Goal: Information Seeking & Learning: Find specific page/section

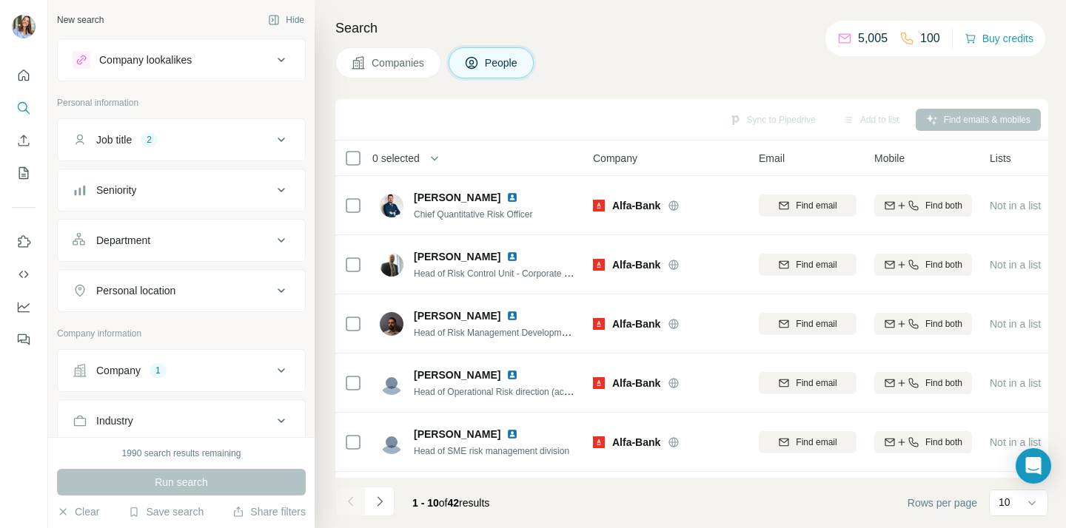
click at [229, 144] on div "Job title 2" at bounding box center [173, 139] width 200 height 15
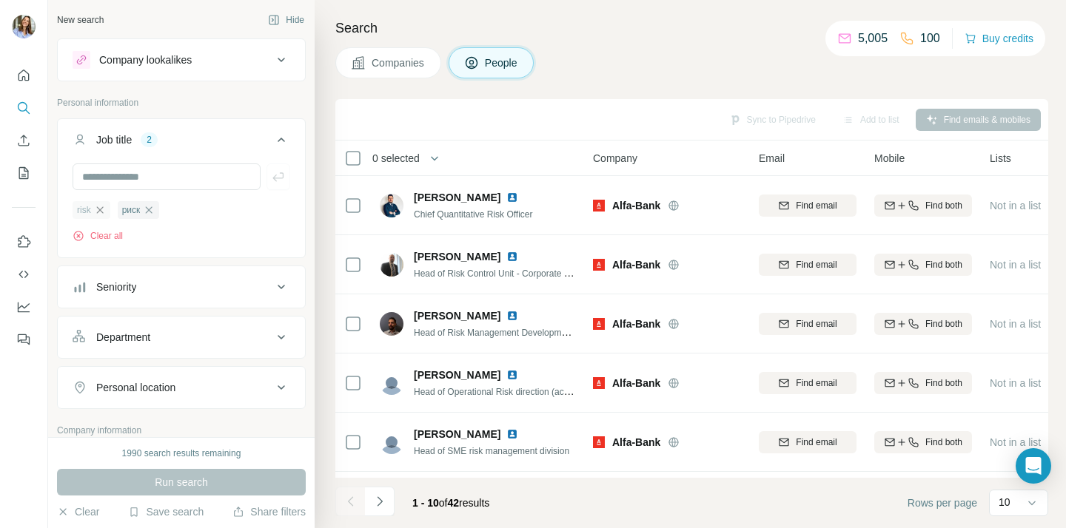
click at [102, 210] on icon "button" at bounding box center [100, 210] width 12 height 12
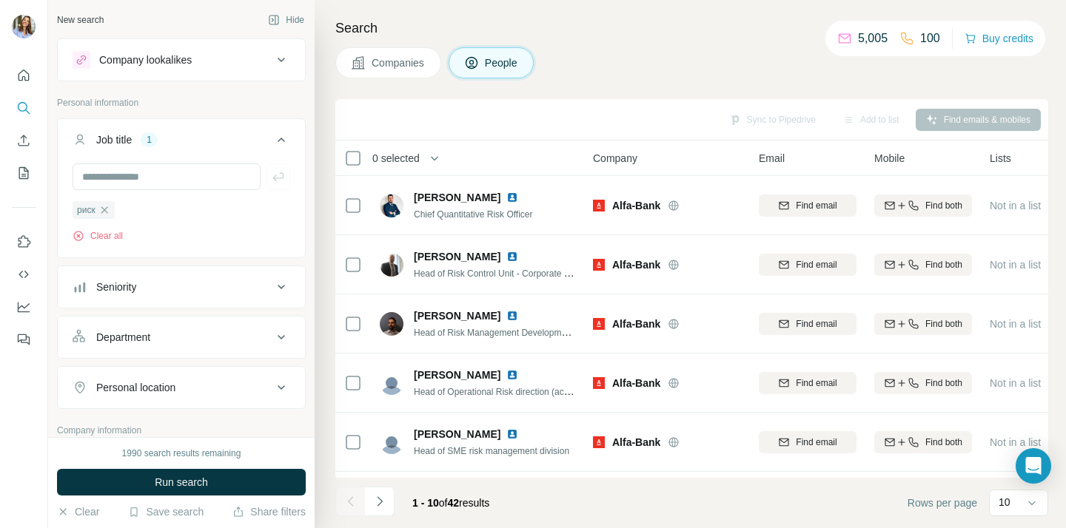
click at [104, 210] on icon "button" at bounding box center [104, 210] width 12 height 12
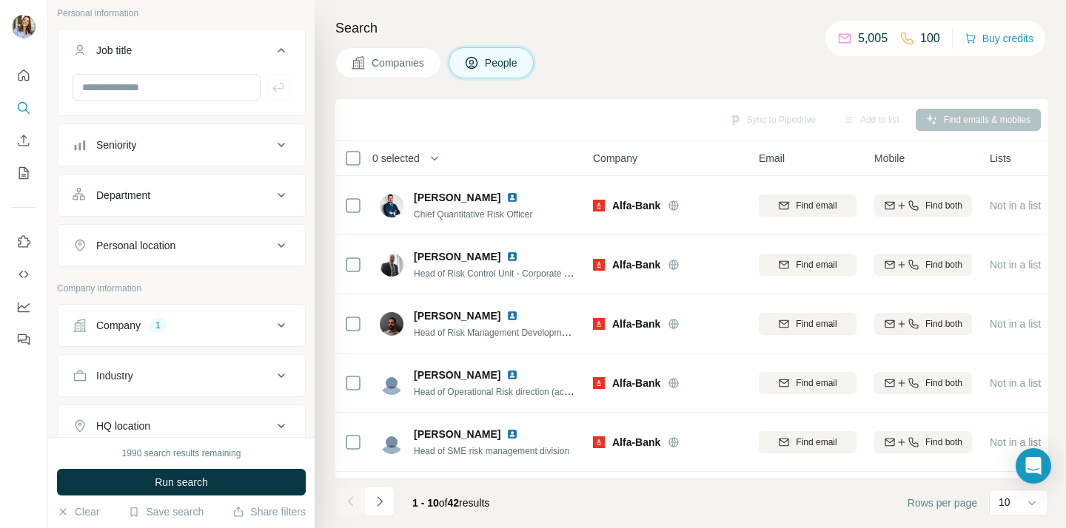
scroll to position [90, 0]
click at [274, 321] on icon at bounding box center [281, 325] width 18 height 18
click at [127, 423] on icon "button" at bounding box center [124, 422] width 12 height 12
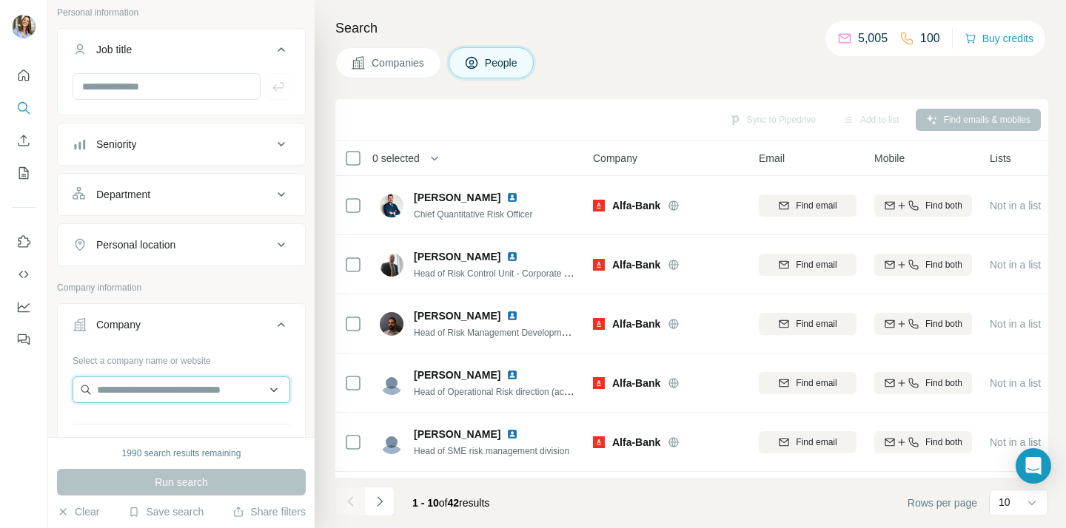
click at [128, 400] on input "text" at bounding box center [182, 390] width 218 height 27
type input "*"
type input "****"
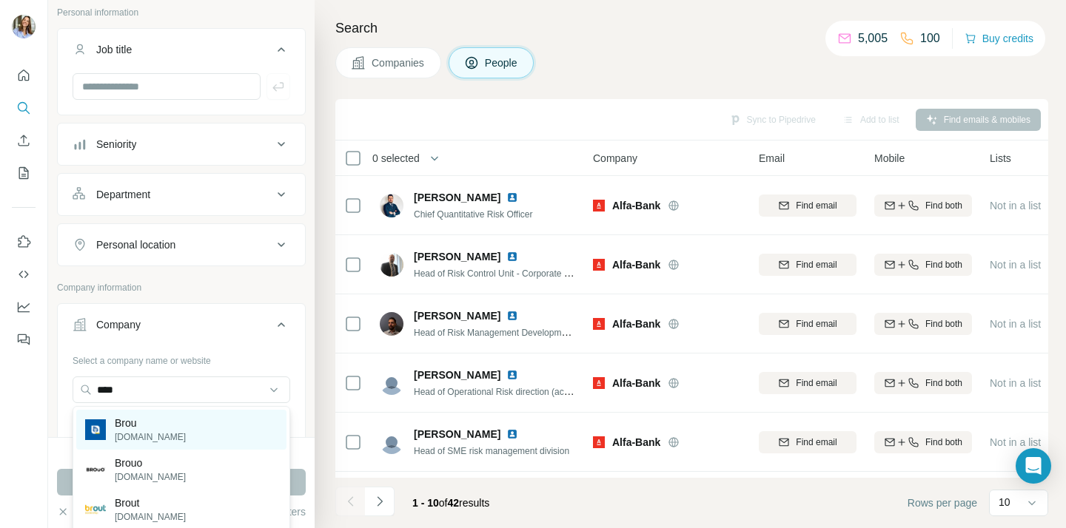
click at [135, 428] on p "Brou" at bounding box center [150, 423] width 71 height 15
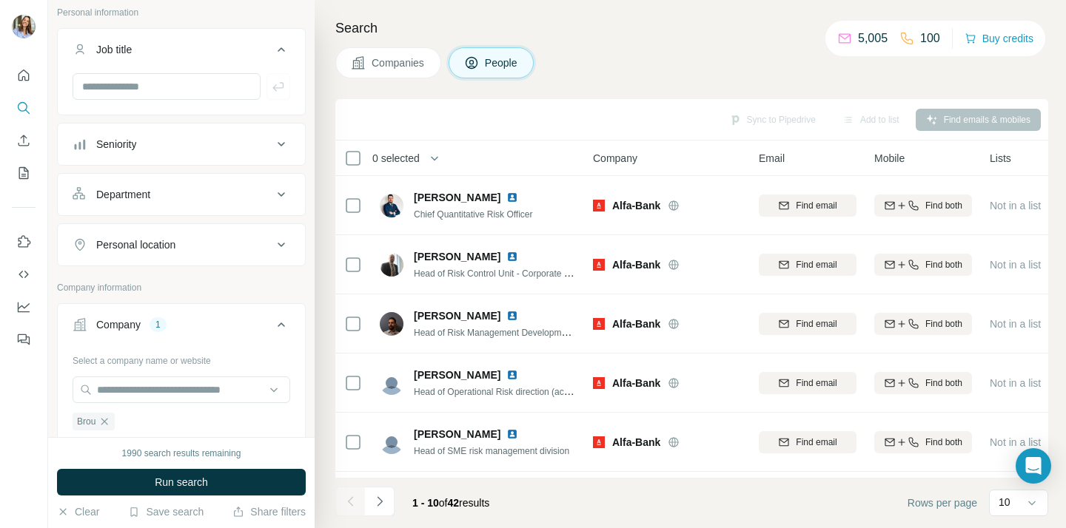
click at [146, 187] on div "Department" at bounding box center [123, 194] width 54 height 15
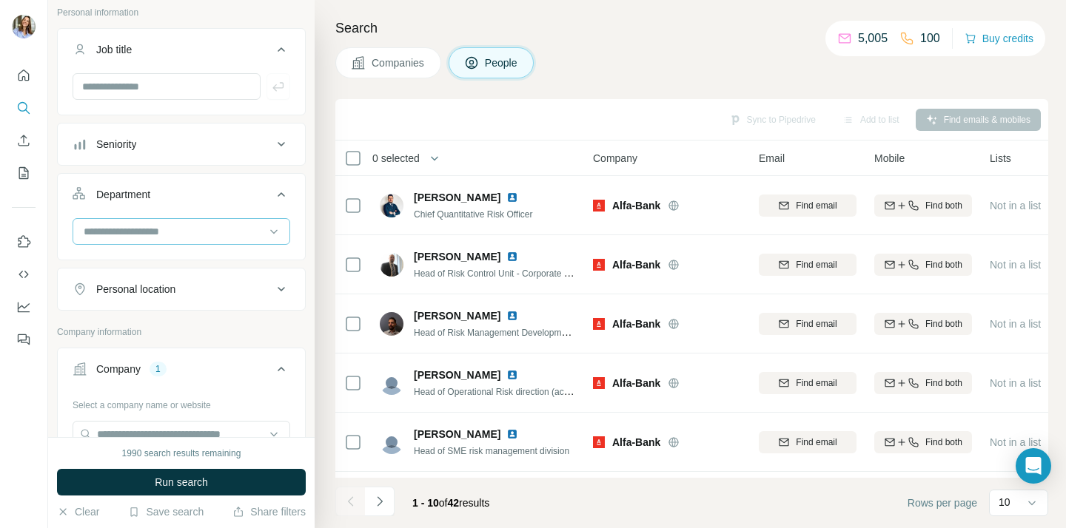
click at [151, 227] on input at bounding box center [173, 232] width 183 height 16
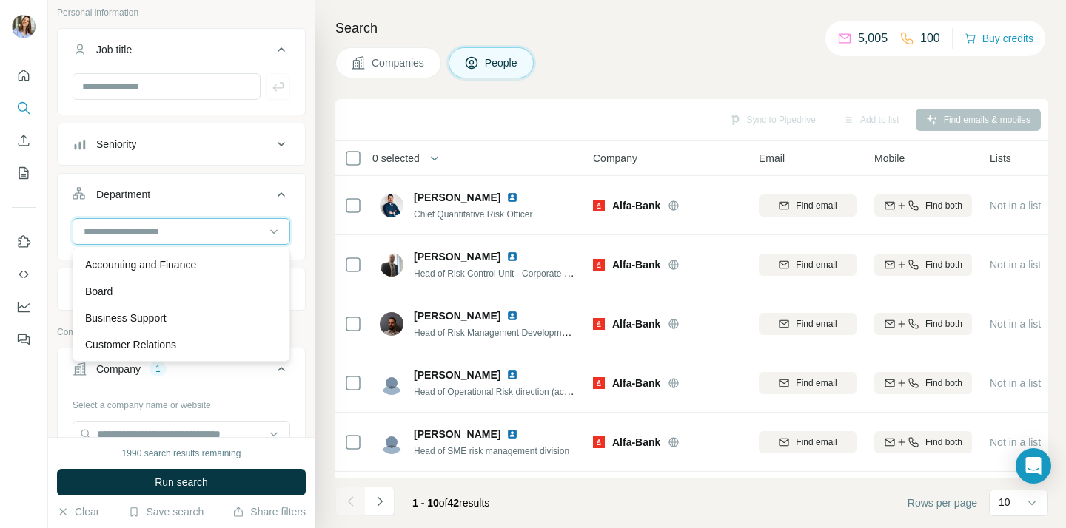
click at [151, 227] on input at bounding box center [173, 232] width 183 height 16
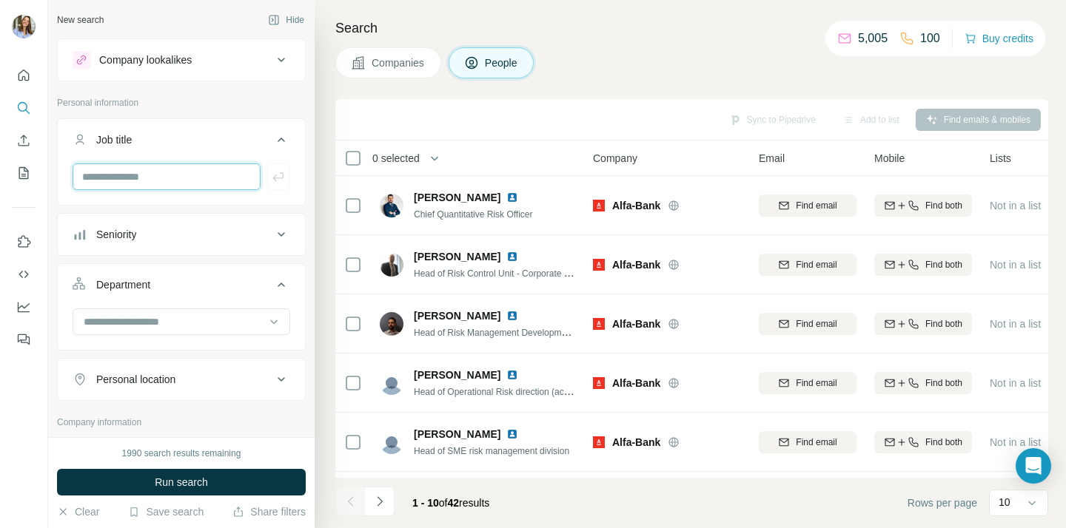
click at [141, 180] on input "text" at bounding box center [167, 177] width 188 height 27
type input "******"
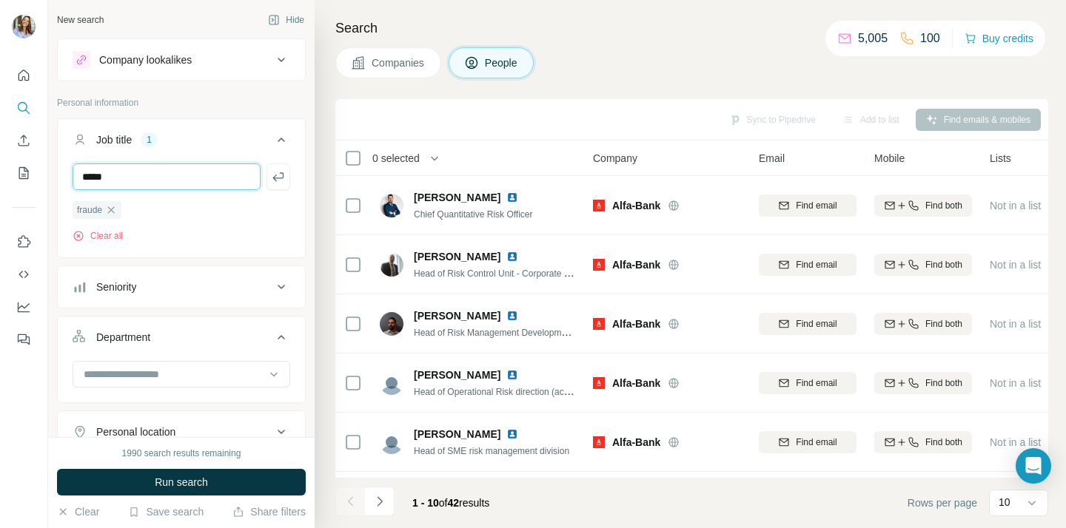
type input "*****"
type input "******"
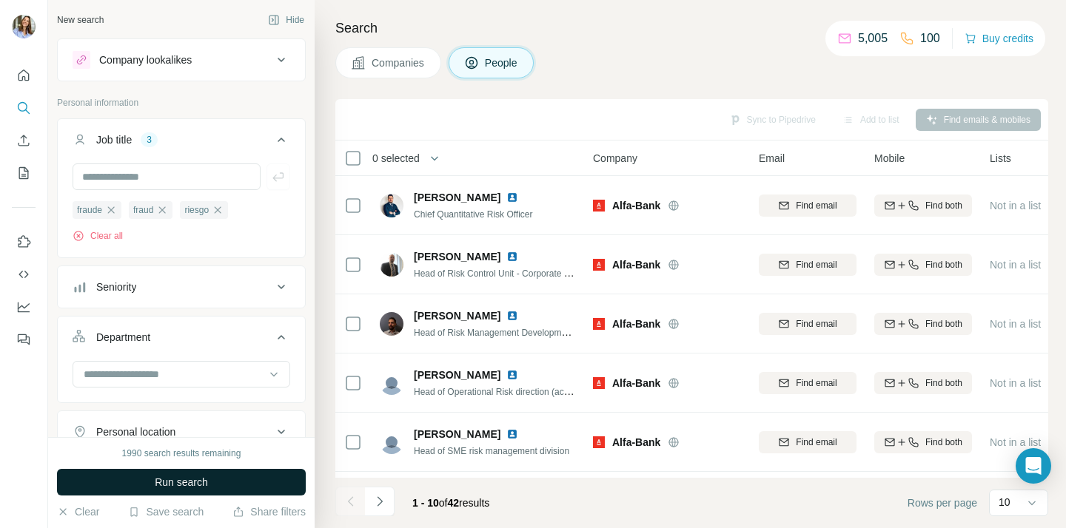
click at [205, 480] on span "Run search" at bounding box center [181, 482] width 53 height 15
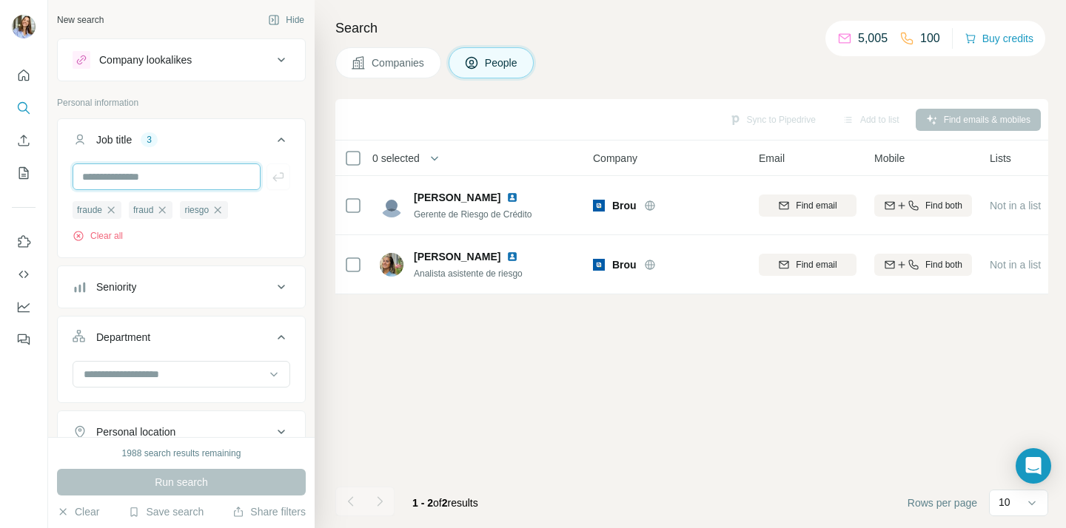
click at [211, 174] on input "text" at bounding box center [167, 177] width 188 height 27
click at [224, 209] on icon "button" at bounding box center [218, 210] width 12 height 12
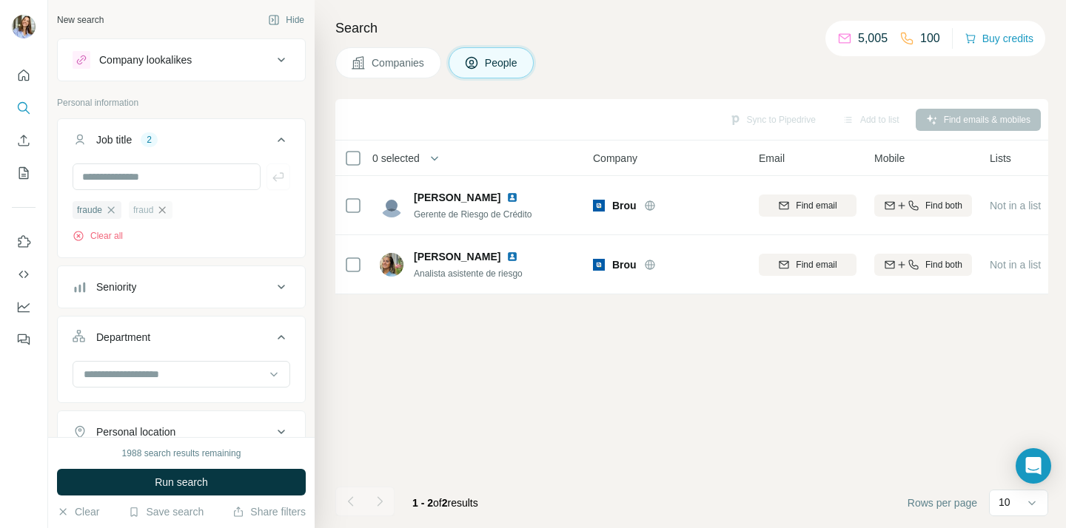
click at [168, 209] on icon "button" at bounding box center [162, 210] width 12 height 12
click at [114, 212] on icon "button" at bounding box center [111, 209] width 7 height 7
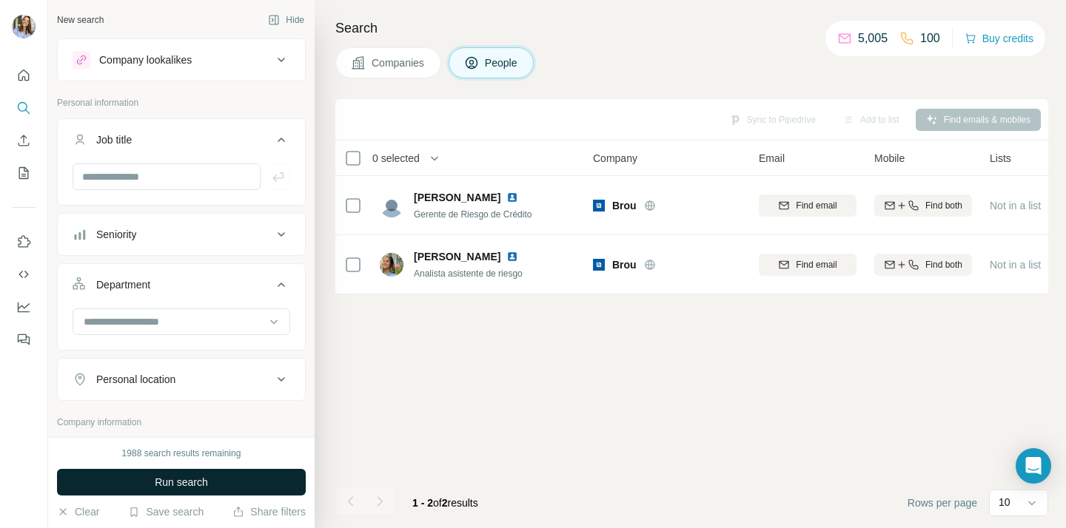
click at [208, 473] on button "Run search" at bounding box center [181, 482] width 249 height 27
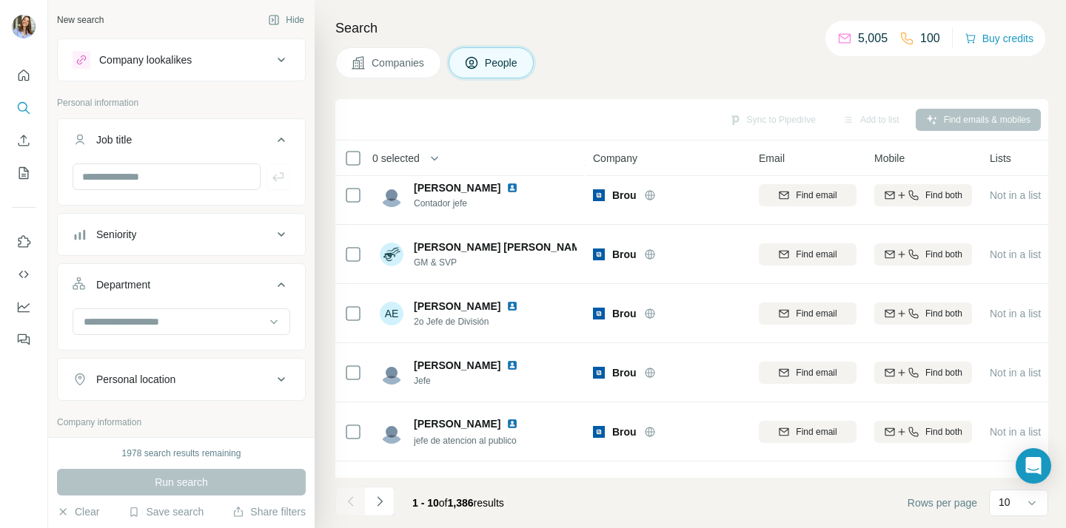
scroll to position [290, 0]
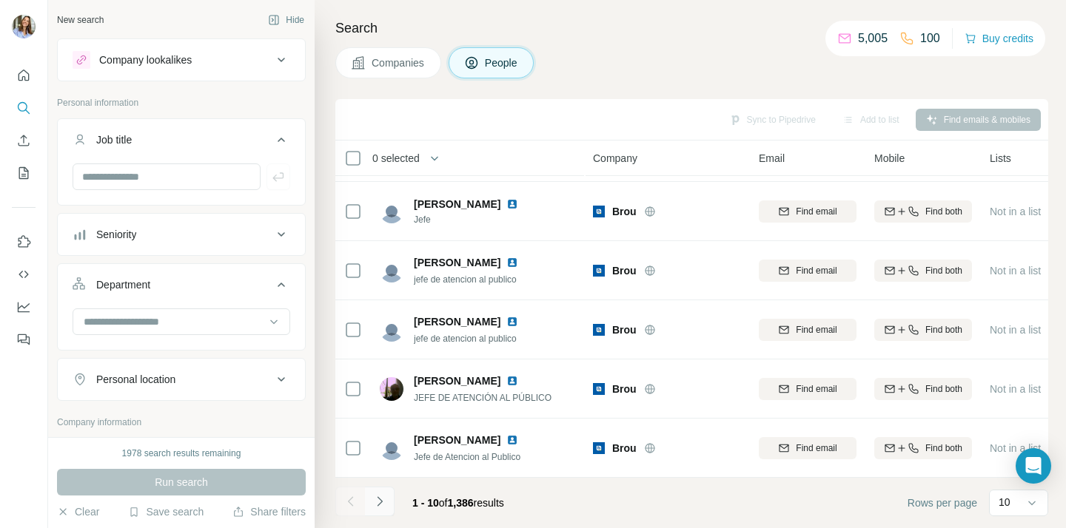
click at [386, 500] on button "Navigate to next page" at bounding box center [380, 502] width 30 height 30
